Goal: Entertainment & Leisure: Browse casually

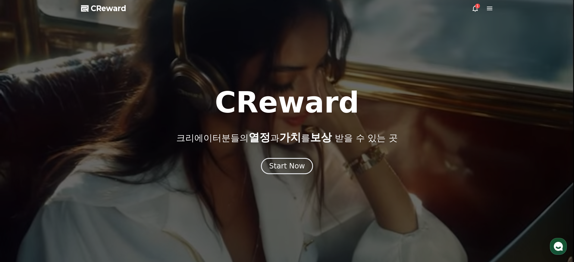
click at [473, 10] on icon at bounding box center [474, 8] width 5 height 6
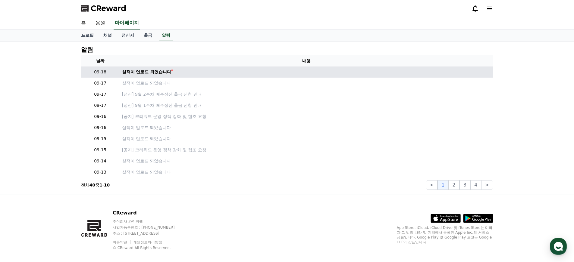
click at [139, 73] on div "실적이 업로드 되었습니다" at bounding box center [146, 72] width 49 height 6
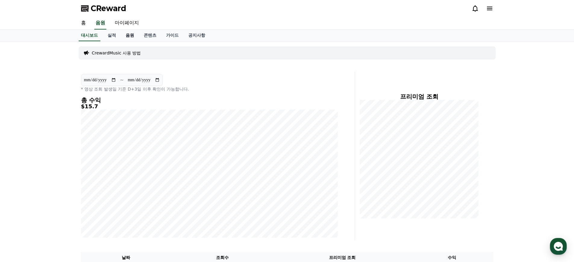
click at [128, 38] on link "음원" at bounding box center [130, 35] width 18 height 11
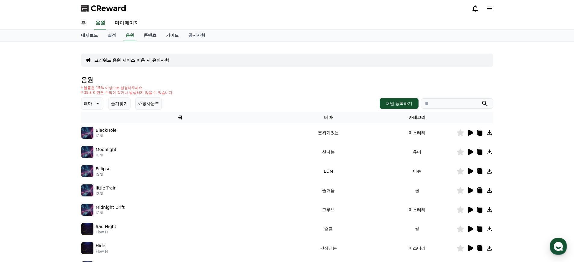
click at [96, 103] on icon at bounding box center [97, 104] width 3 height 2
click at [97, 154] on button "긴장되는" at bounding box center [93, 153] width 22 height 13
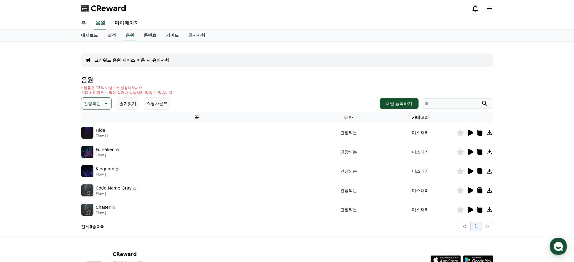
click at [471, 170] on icon at bounding box center [470, 171] width 6 height 6
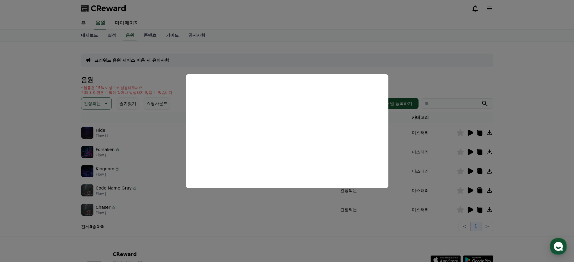
click at [465, 80] on button "close modal" at bounding box center [287, 131] width 574 height 262
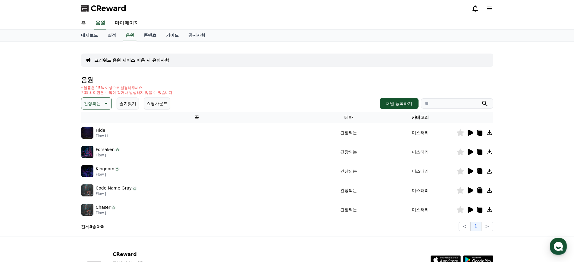
click at [468, 210] on icon at bounding box center [470, 210] width 6 height 6
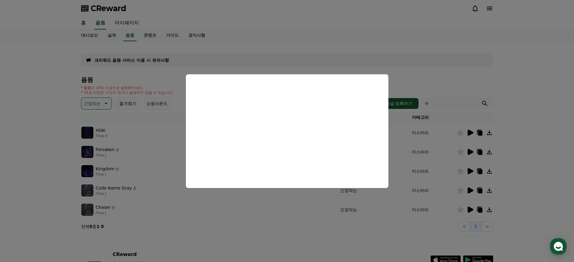
click at [454, 72] on button "close modal" at bounding box center [287, 131] width 574 height 262
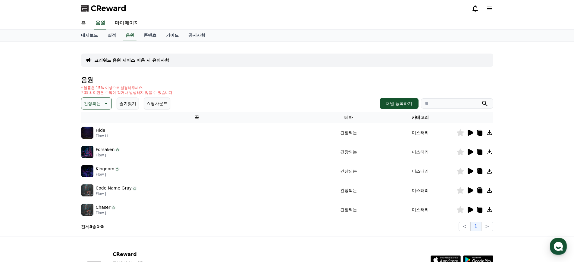
click at [468, 189] on icon at bounding box center [470, 191] width 6 height 6
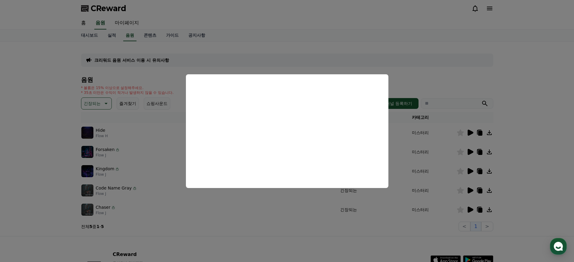
click at [222, 207] on button "close modal" at bounding box center [287, 131] width 574 height 262
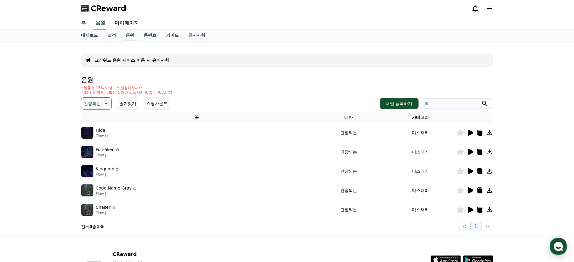
click at [469, 173] on icon at bounding box center [470, 171] width 6 height 6
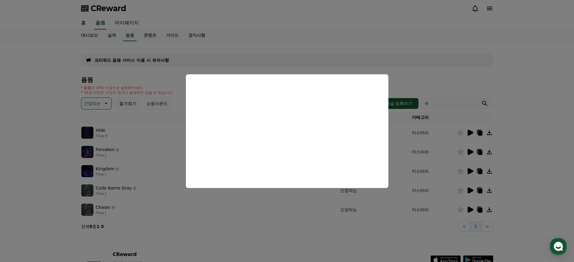
click at [295, 208] on button "close modal" at bounding box center [287, 131] width 574 height 262
